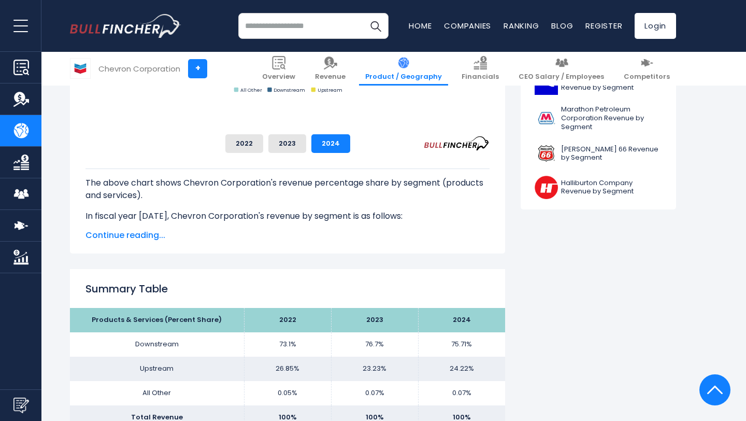
scroll to position [477, 0]
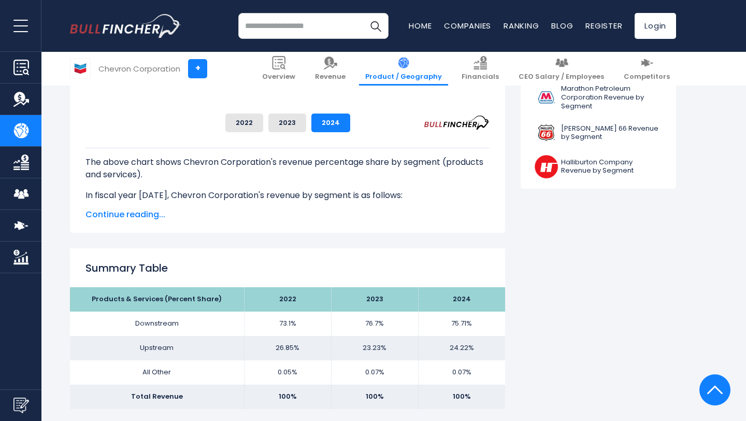
click at [140, 219] on span "Continue reading..." at bounding box center [287, 214] width 404 height 12
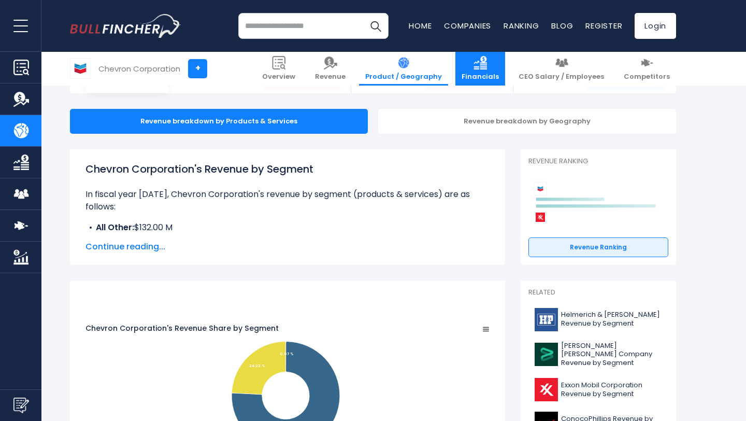
scroll to position [83, 0]
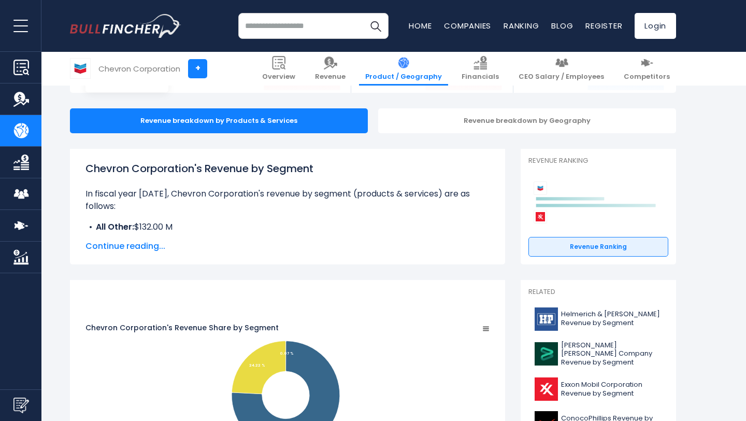
click at [136, 236] on div "Chevron Corporation's Revenue by Segment In fiscal year 2024, Chevron Corporati…" at bounding box center [287, 207] width 404 height 92
click at [142, 249] on span "Continue reading..." at bounding box center [287, 246] width 404 height 12
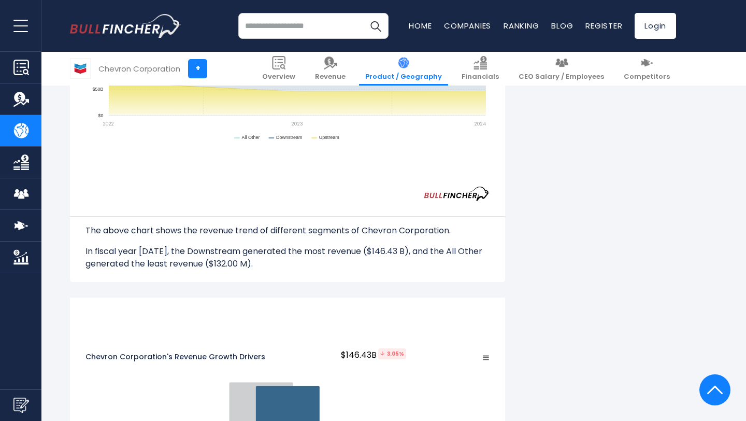
scroll to position [1119, 0]
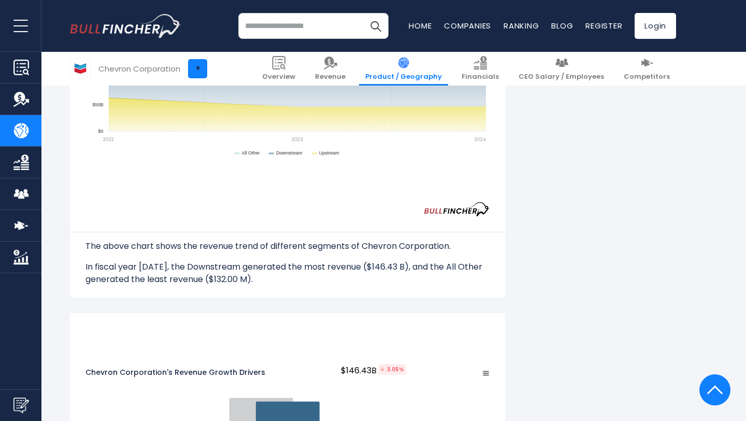
click at [198, 69] on link "+" at bounding box center [197, 68] width 19 height 19
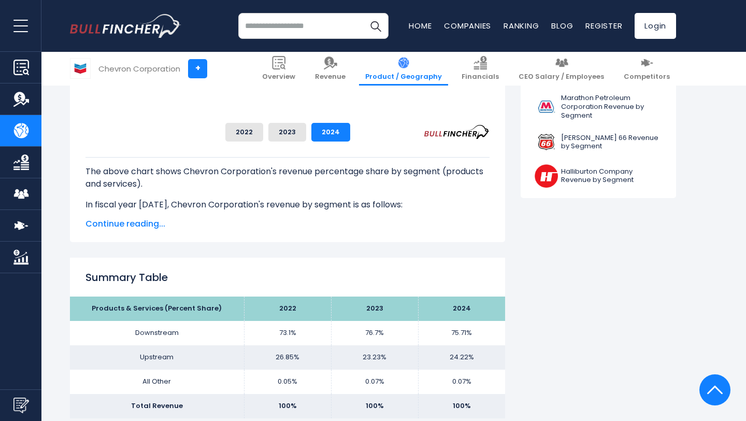
scroll to position [456, 0]
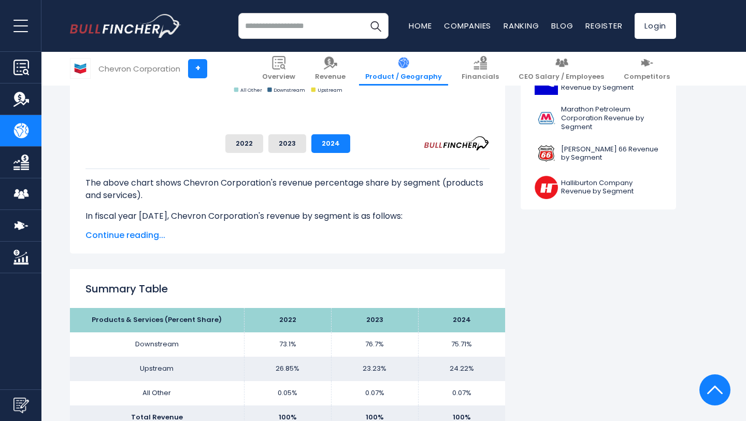
click at [137, 238] on span "Continue reading..." at bounding box center [287, 235] width 404 height 12
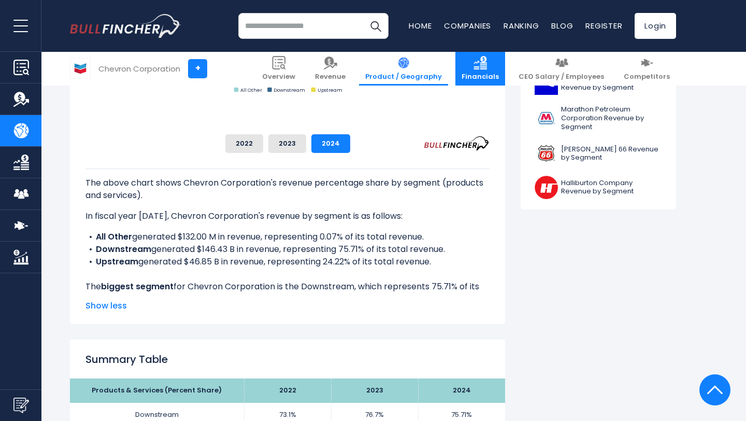
click at [488, 77] on span "Financials" at bounding box center [480, 77] width 37 height 9
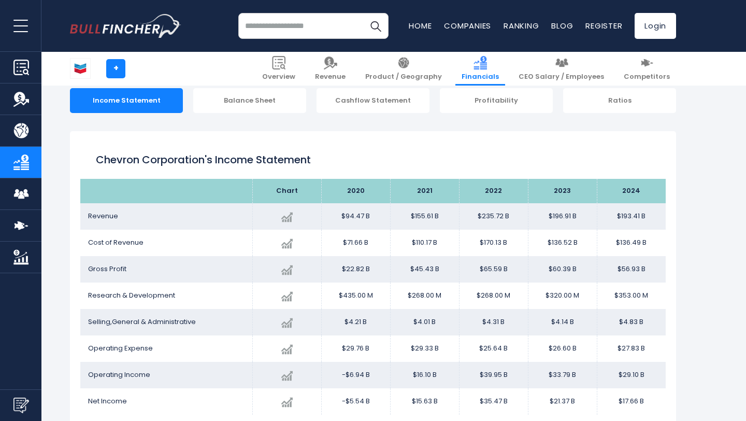
scroll to position [104, 0]
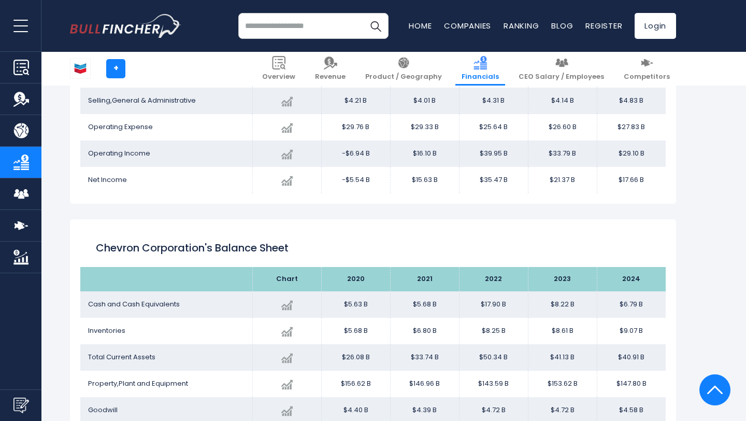
scroll to position [768, 0]
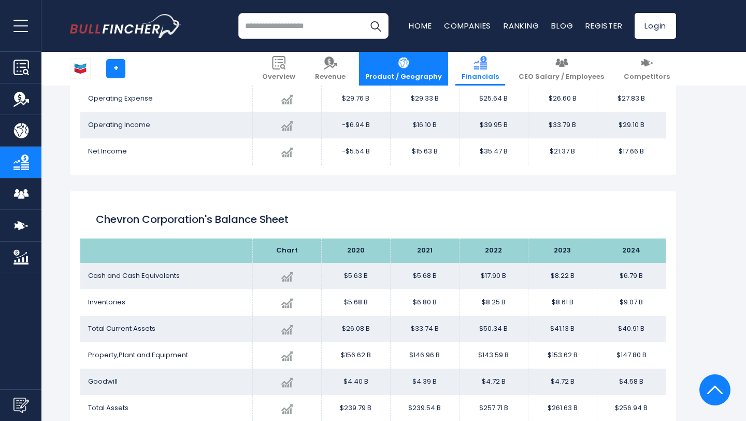
click at [447, 70] on link "Product / Geography" at bounding box center [403, 69] width 89 height 34
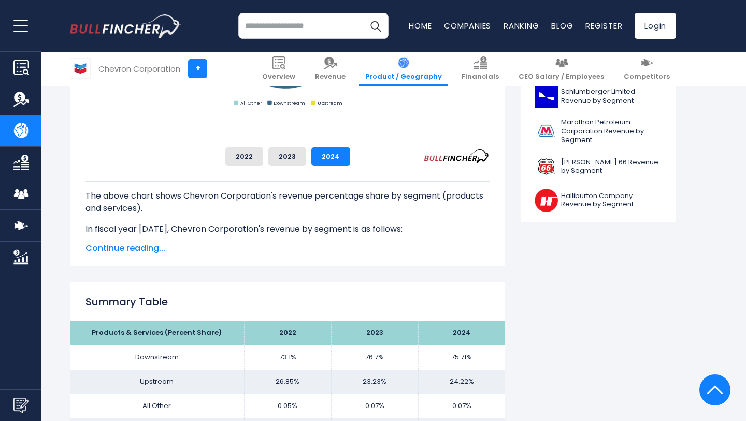
scroll to position [456, 0]
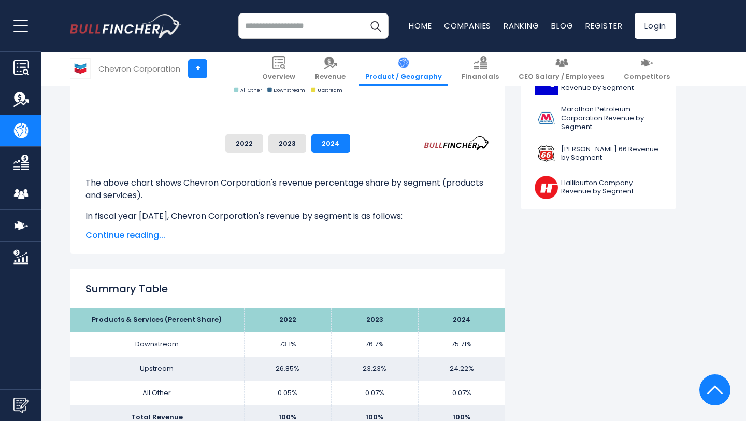
click at [145, 233] on span "Continue reading..." at bounding box center [287, 235] width 404 height 12
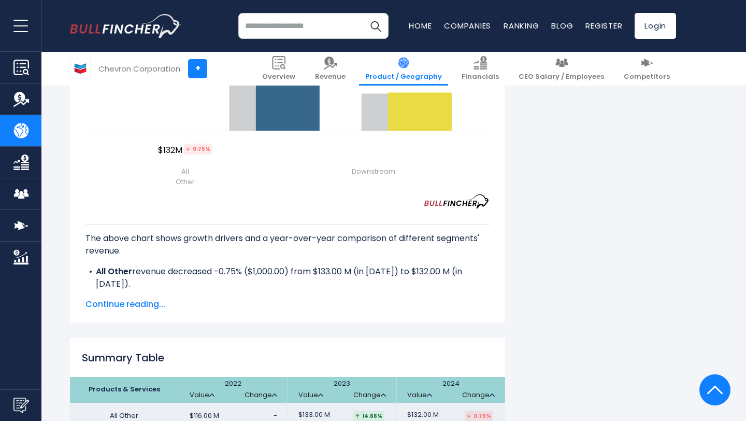
scroll to position [1451, 0]
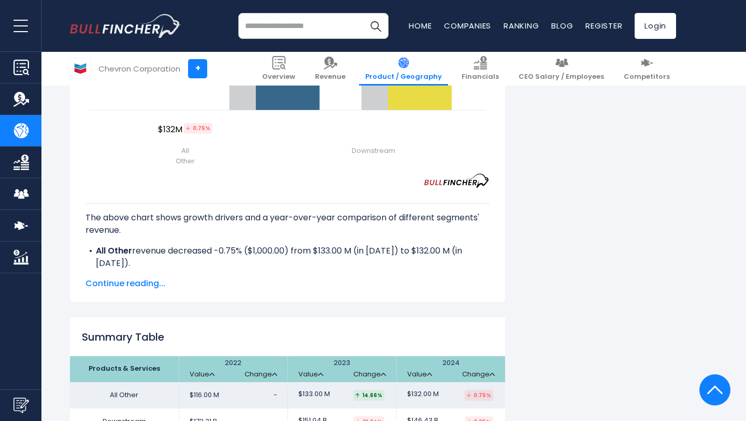
click at [151, 277] on span "Continue reading..." at bounding box center [287, 283] width 404 height 12
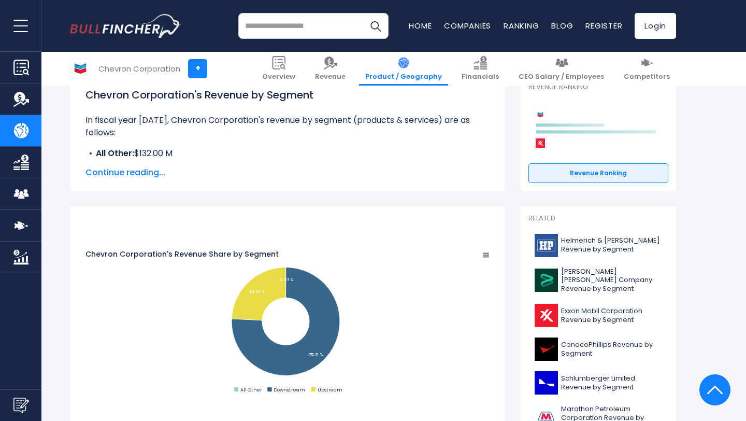
scroll to position [0, 0]
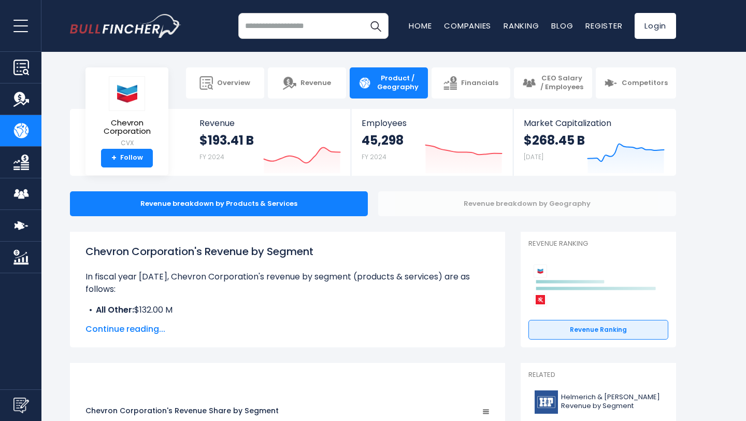
click at [424, 212] on div "Revenue breakdown by Geography" at bounding box center [527, 203] width 298 height 25
click at [450, 208] on div "Revenue breakdown by Geography" at bounding box center [527, 203] width 298 height 25
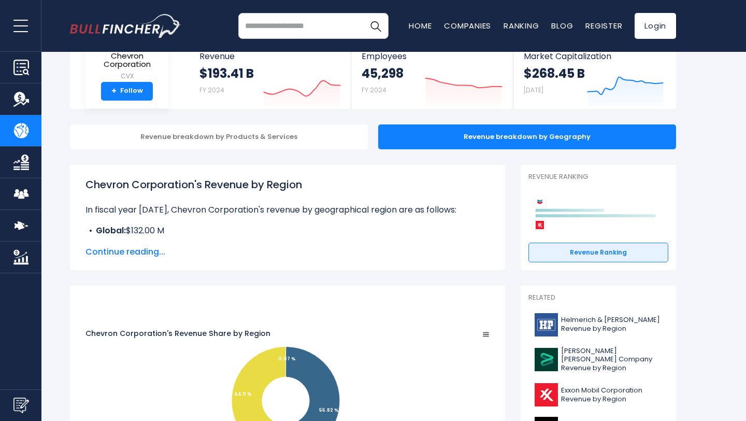
scroll to position [83, 0]
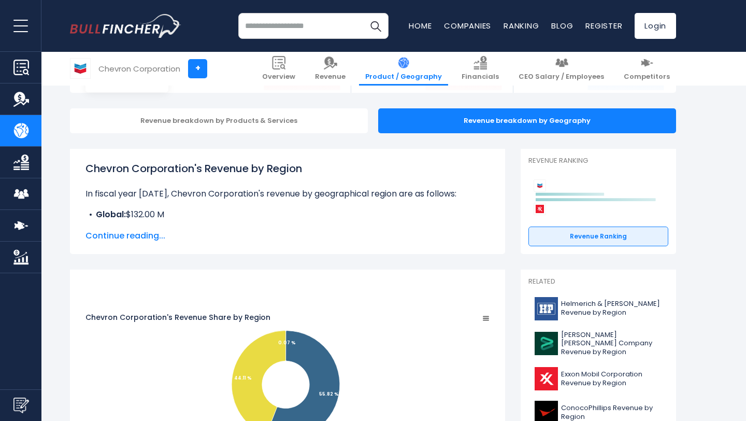
click at [146, 233] on span "Continue reading..." at bounding box center [287, 236] width 404 height 12
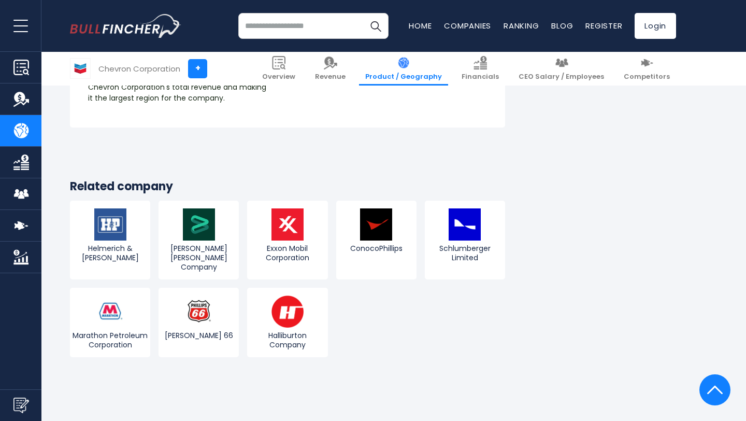
scroll to position [1990, 0]
